Goal: Find specific page/section: Find specific page/section

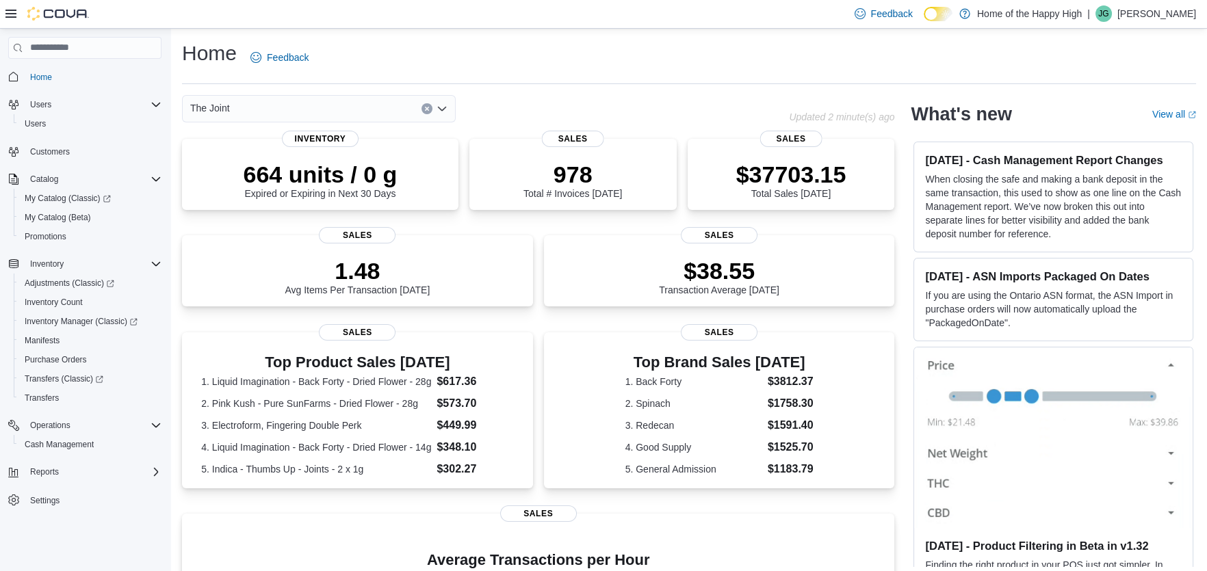
click at [377, 105] on div "The Joint" at bounding box center [319, 108] width 274 height 27
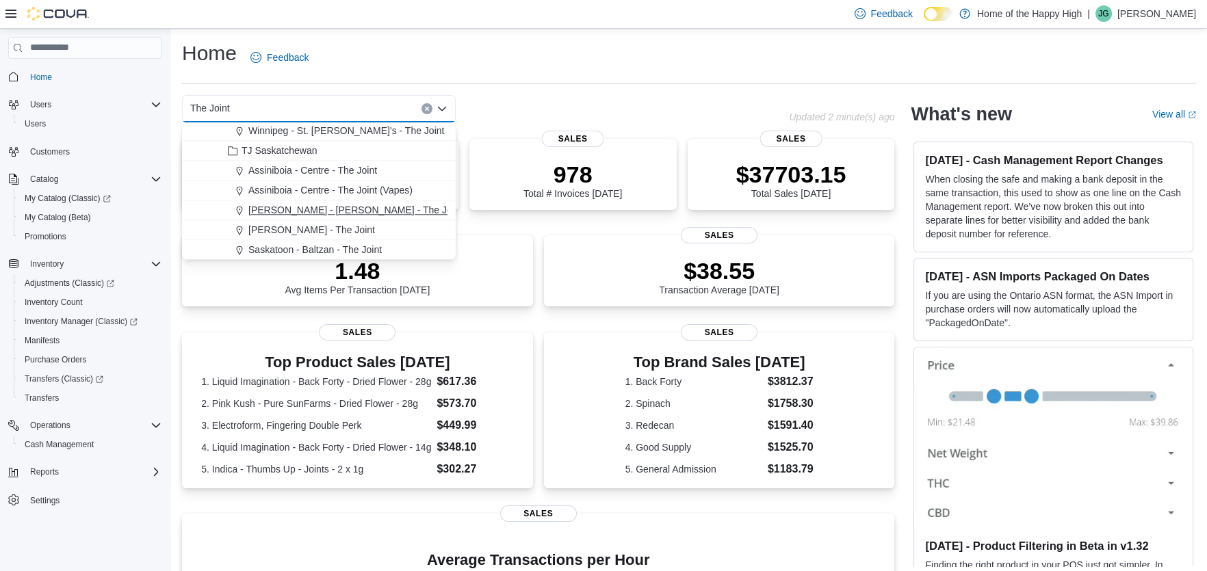
scroll to position [3148, 0]
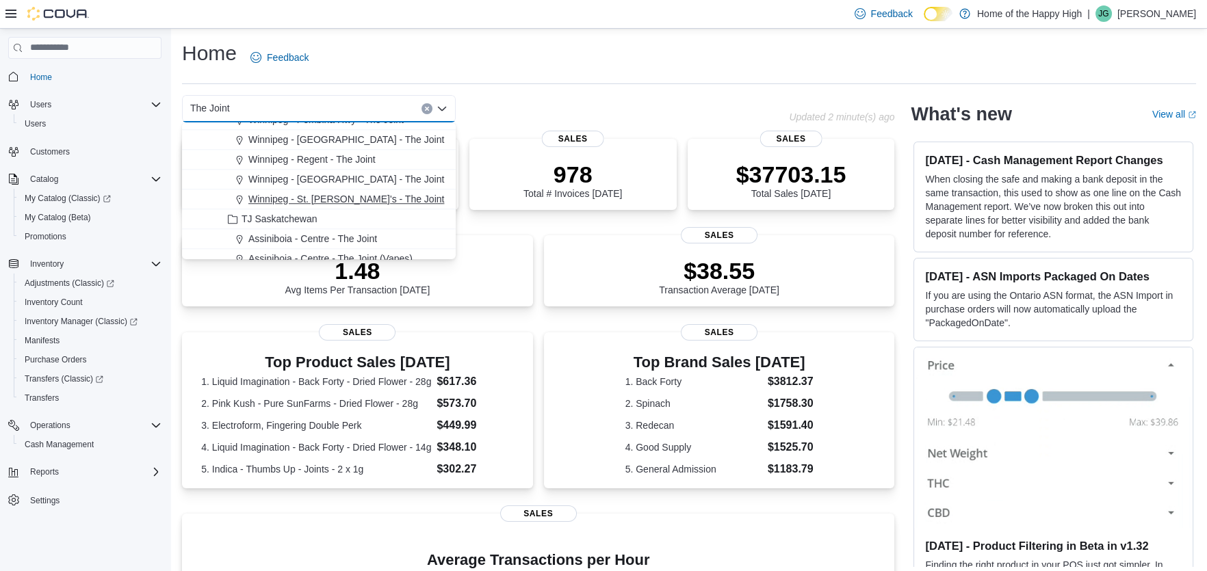
click at [359, 200] on span "Winnipeg - St. [PERSON_NAME]'s - The Joint" at bounding box center [346, 199] width 196 height 14
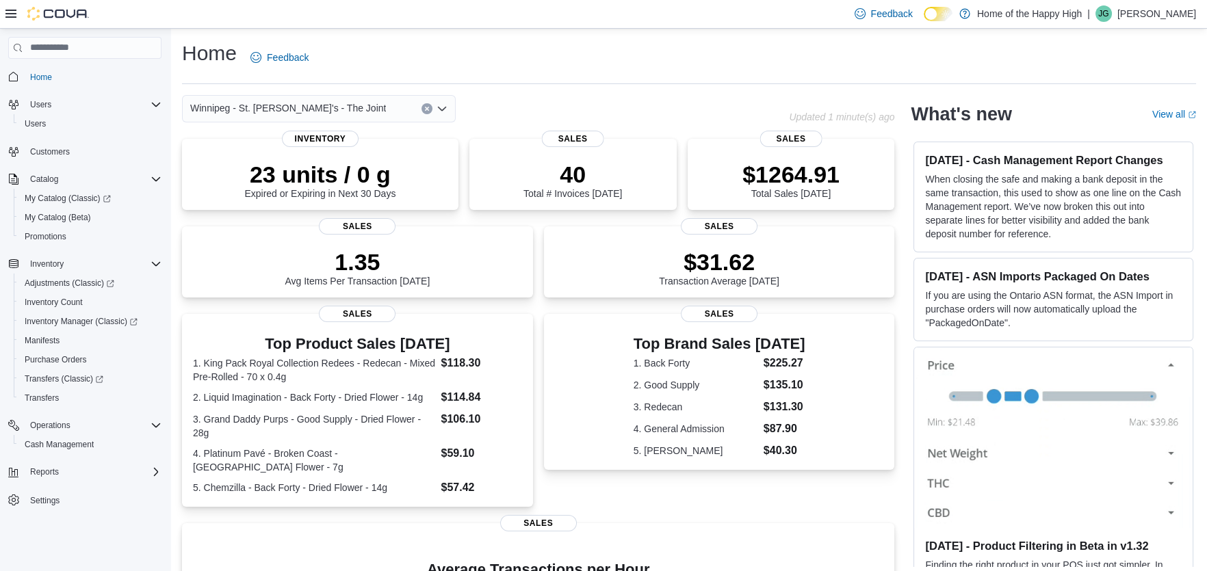
click at [575, 92] on div "Home Feedback Winnipeg - St. Mary's - The Joint Updated 1 minute(s) ago 23 unit…" at bounding box center [689, 420] width 1036 height 782
